Goal: Task Accomplishment & Management: Use online tool/utility

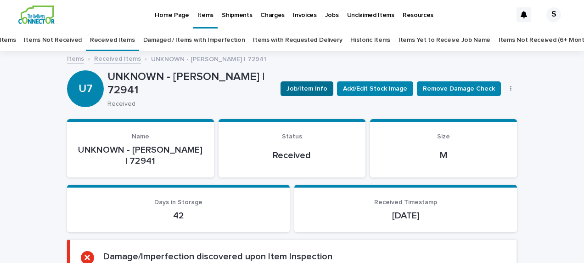
click at [309, 87] on span "Job/Item Info" at bounding box center [306, 88] width 41 height 9
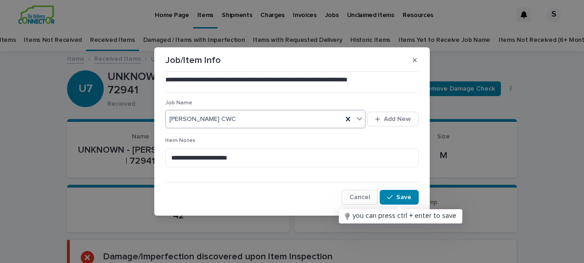
click at [361, 118] on icon at bounding box center [359, 118] width 9 height 9
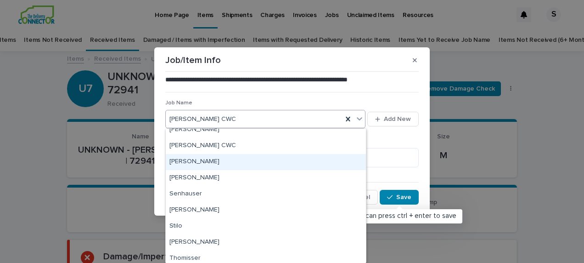
scroll to position [219, 0]
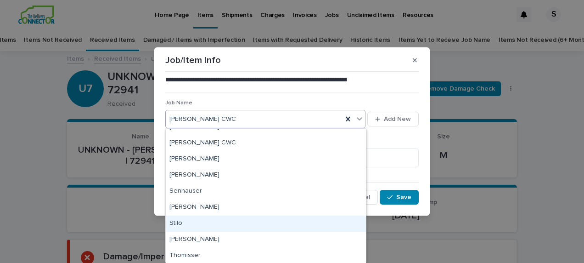
click at [177, 223] on div "Stilo" at bounding box center [266, 223] width 200 height 16
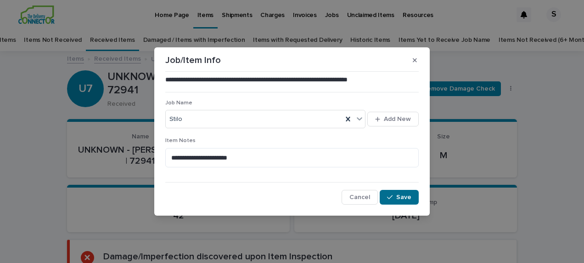
click at [404, 196] on span "Save" at bounding box center [403, 197] width 15 height 6
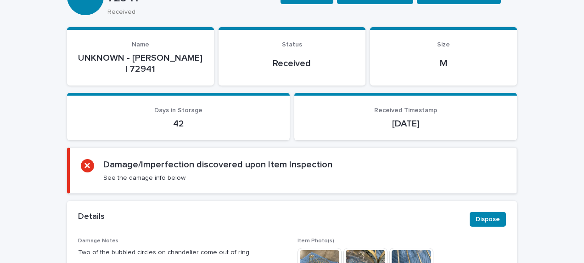
scroll to position [0, 0]
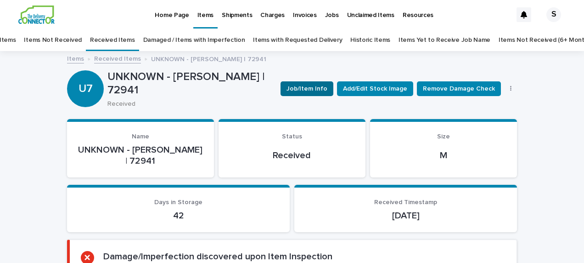
click at [294, 87] on span "Job/Item Info" at bounding box center [306, 88] width 41 height 9
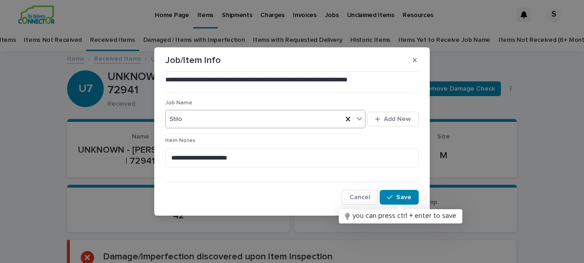
click at [296, 118] on div "Stilo" at bounding box center [254, 119] width 177 height 15
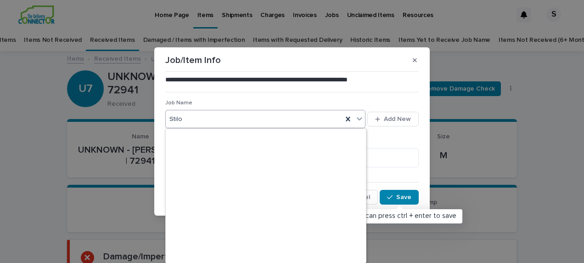
scroll to position [216, 0]
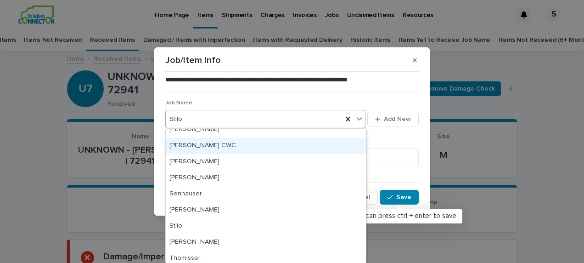
click at [283, 148] on div "[PERSON_NAME] CWC" at bounding box center [266, 146] width 200 height 16
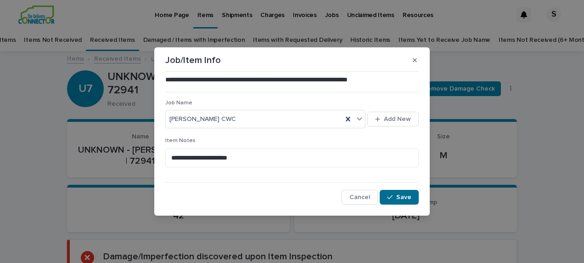
click at [401, 193] on button "Save" at bounding box center [399, 197] width 39 height 15
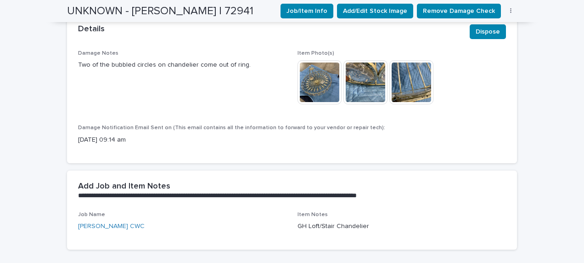
scroll to position [230, 0]
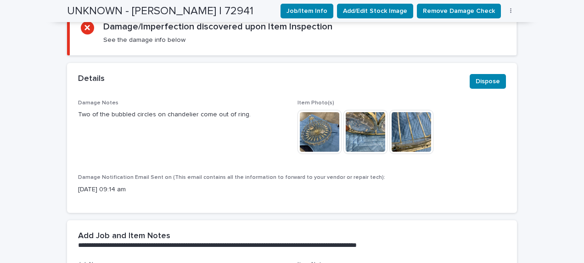
click at [327, 133] on img at bounding box center [319, 132] width 44 height 44
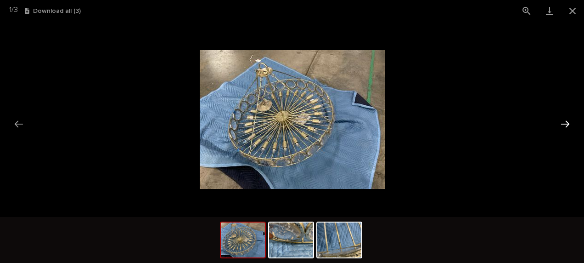
click at [565, 122] on button "Next slide" at bounding box center [565, 124] width 19 height 18
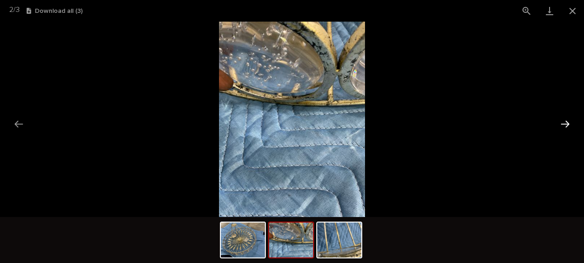
click at [565, 122] on button "Next slide" at bounding box center [565, 124] width 19 height 18
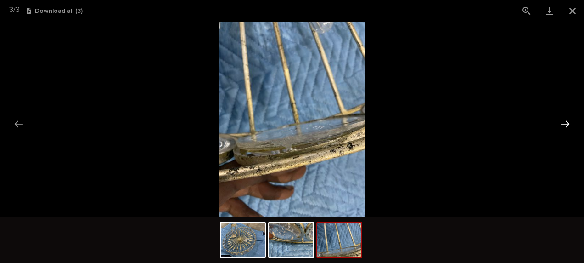
click at [565, 122] on button "Next slide" at bounding box center [565, 124] width 19 height 18
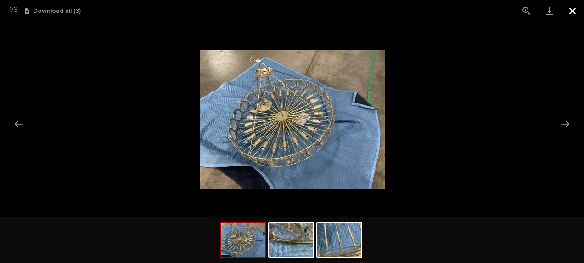
click at [568, 11] on button "Close gallery" at bounding box center [572, 11] width 23 height 22
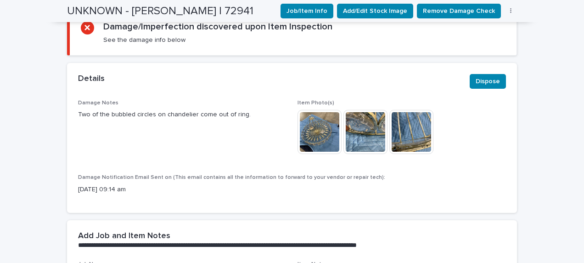
scroll to position [0, 0]
